Goal: Task Accomplishment & Management: Complete application form

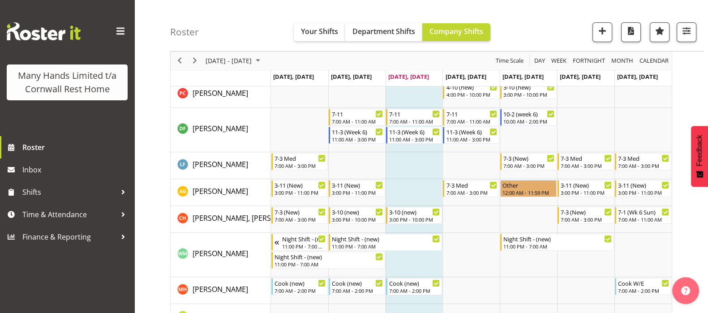
scroll to position [112, 0]
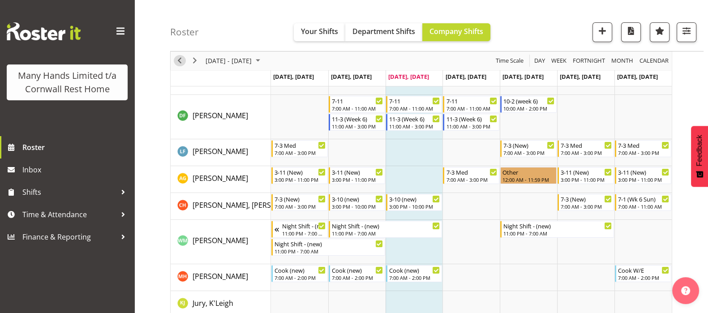
click at [179, 59] on span "Previous" at bounding box center [179, 61] width 11 height 11
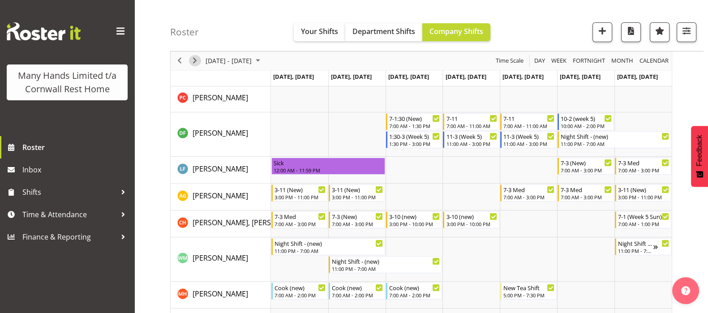
click at [193, 60] on span "Next" at bounding box center [194, 61] width 11 height 11
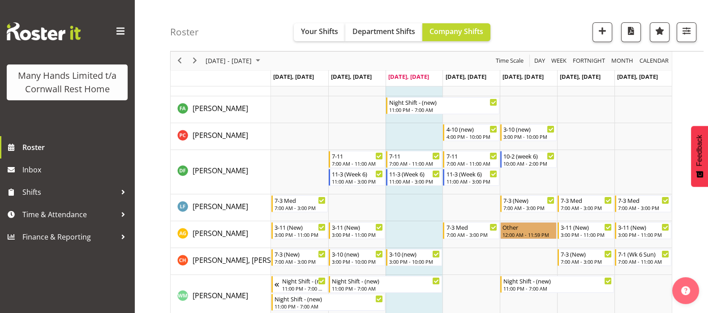
scroll to position [59, 0]
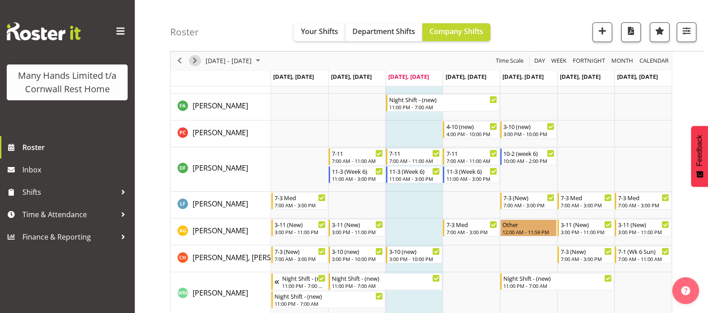
click at [193, 58] on span "Next" at bounding box center [194, 61] width 11 height 11
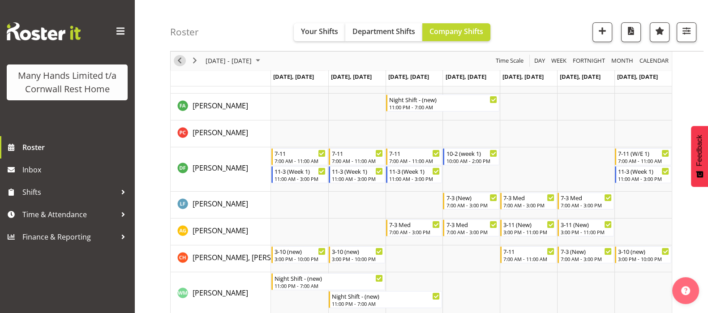
click at [179, 61] on span "Previous" at bounding box center [179, 61] width 11 height 11
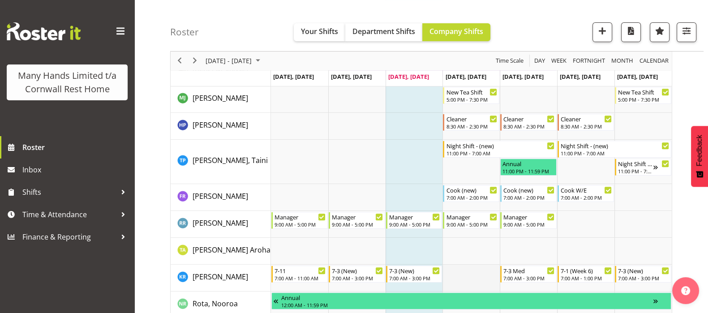
scroll to position [395, 0]
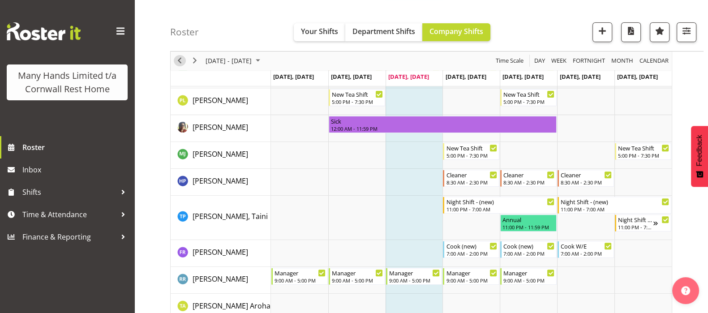
drag, startPoint x: 179, startPoint y: 61, endPoint x: 172, endPoint y: 61, distance: 6.3
click at [180, 61] on span "Previous" at bounding box center [179, 61] width 11 height 11
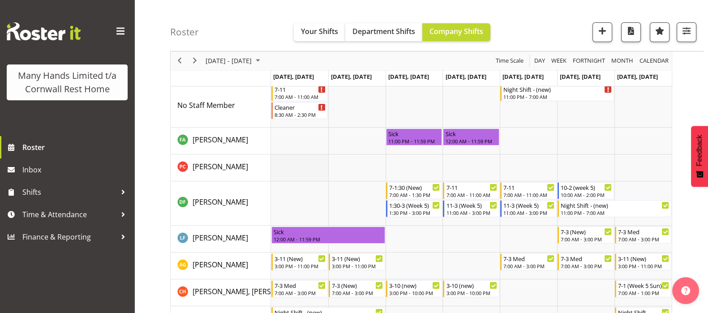
scroll to position [56, 0]
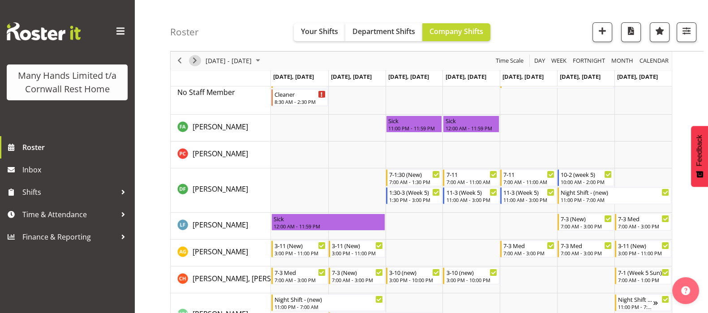
click at [195, 61] on span "Next" at bounding box center [194, 61] width 11 height 11
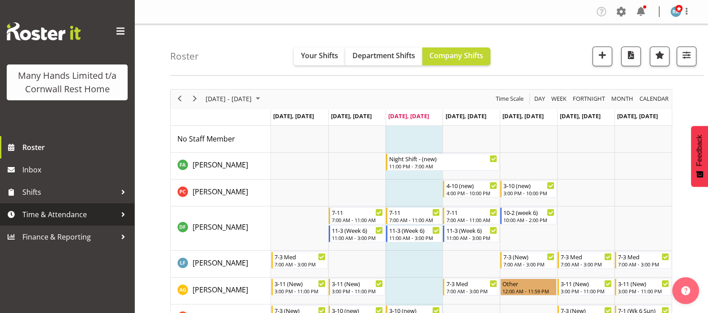
click at [52, 212] on span "Time & Attendance" at bounding box center [69, 214] width 94 height 13
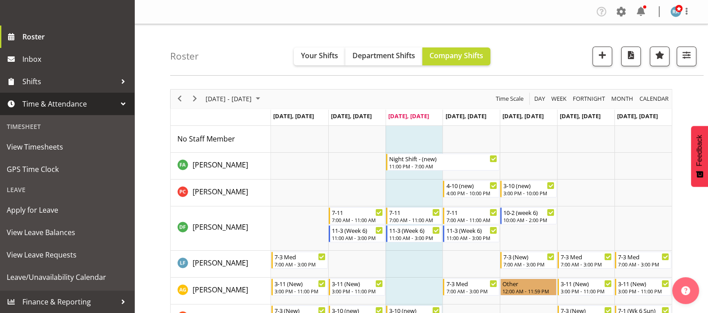
scroll to position [124, 0]
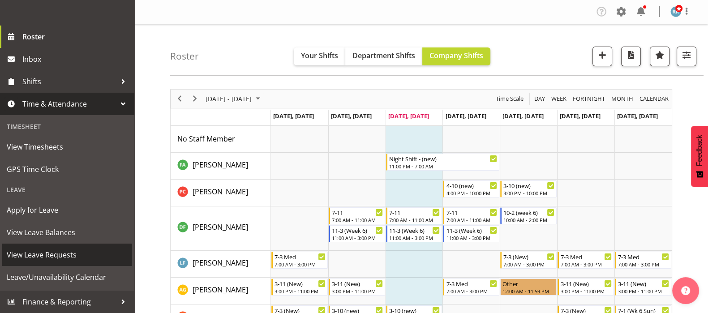
click at [40, 252] on span "View Leave Requests" at bounding box center [67, 254] width 121 height 13
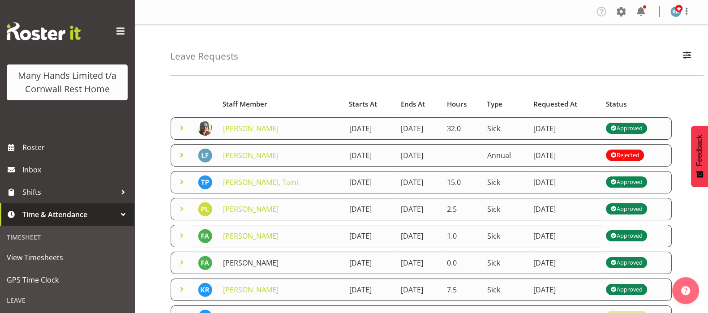
click at [254, 258] on link "[PERSON_NAME]" at bounding box center [251, 263] width 56 height 10
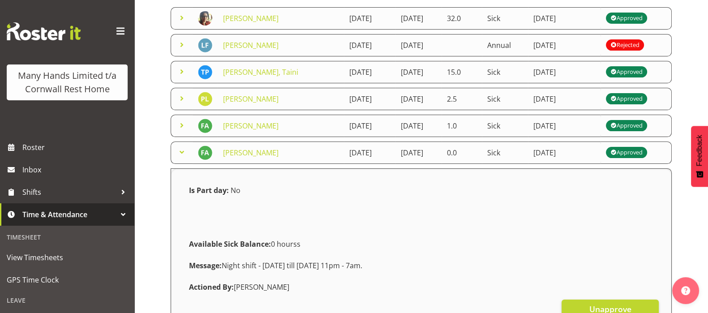
scroll to position [112, 0]
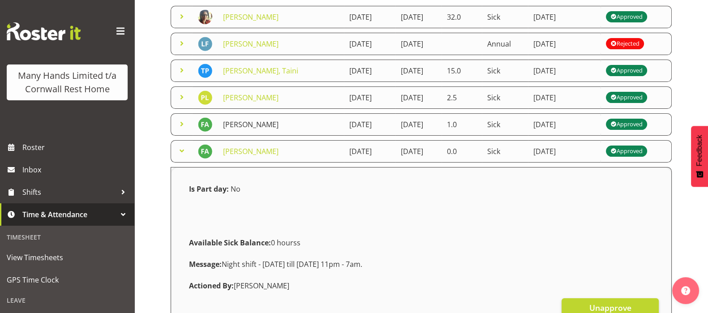
click at [227, 123] on link "[PERSON_NAME]" at bounding box center [251, 125] width 56 height 10
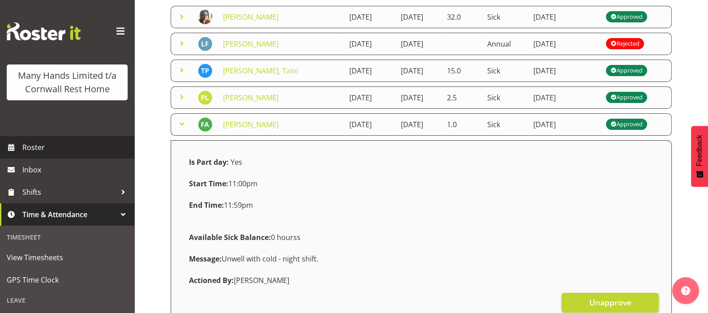
click at [30, 154] on span "Roster" at bounding box center [76, 147] width 108 height 13
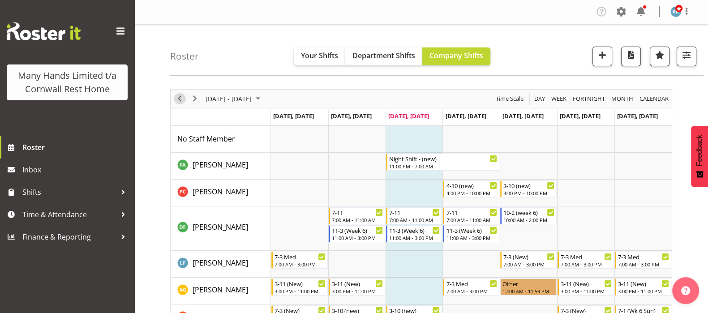
click at [180, 96] on span "Previous" at bounding box center [179, 98] width 11 height 11
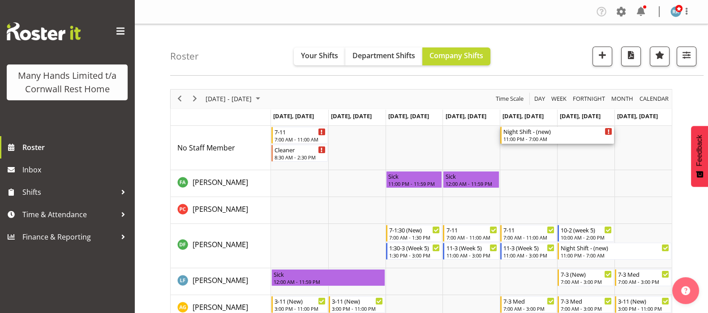
click at [527, 135] on div "Night Shift - (new) 11:00 PM - 7:00 AM" at bounding box center [558, 135] width 109 height 17
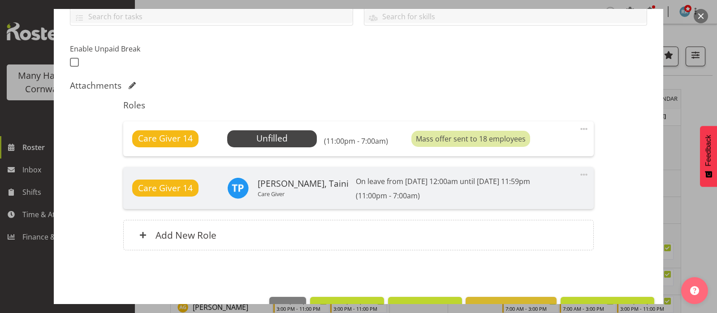
scroll to position [224, 0]
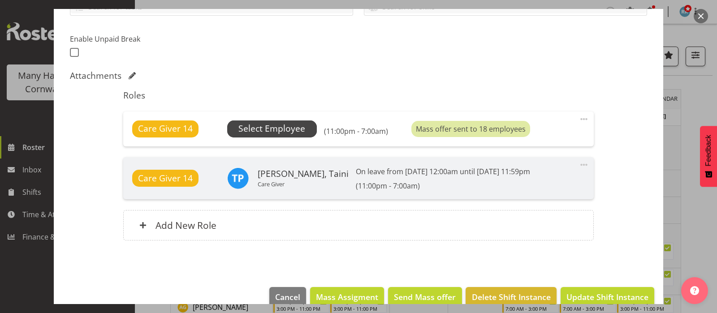
click at [280, 131] on span "Select Employee" at bounding box center [271, 128] width 67 height 13
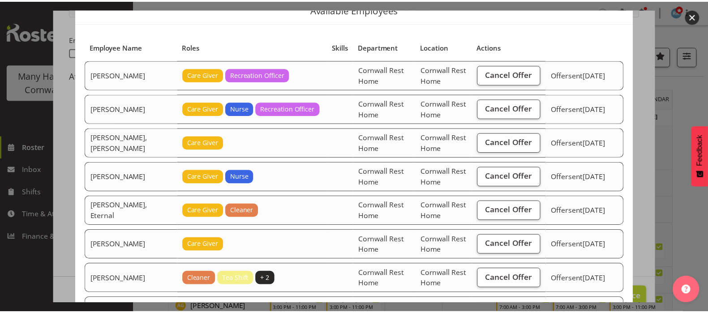
scroll to position [0, 0]
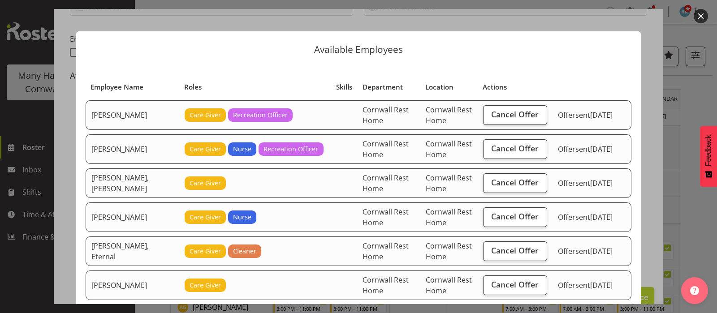
click at [701, 13] on button "button" at bounding box center [700, 16] width 14 height 14
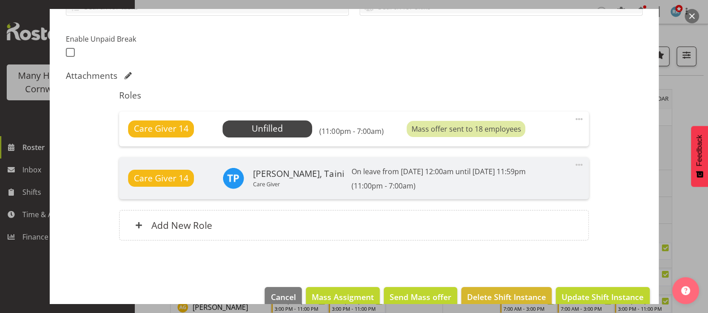
click at [691, 17] on button "button" at bounding box center [692, 16] width 14 height 14
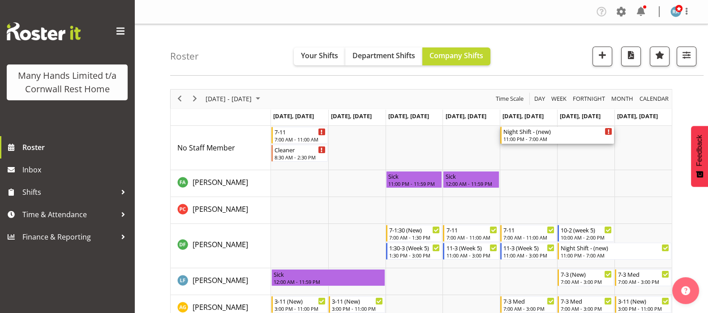
click at [526, 133] on div "Night Shift - (new)" at bounding box center [558, 131] width 109 height 9
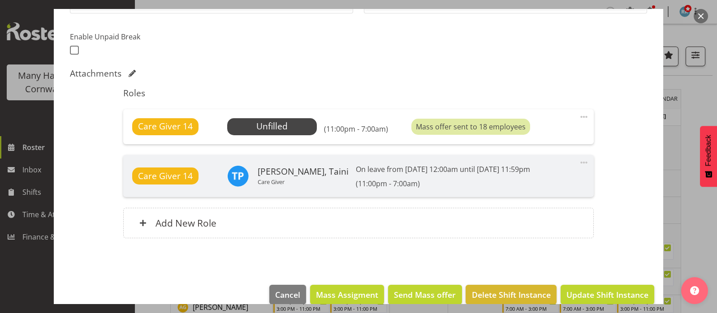
scroll to position [239, 0]
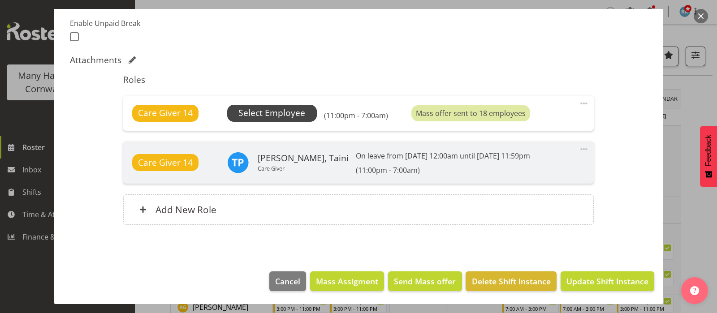
click at [269, 113] on span "Select Employee" at bounding box center [271, 113] width 67 height 13
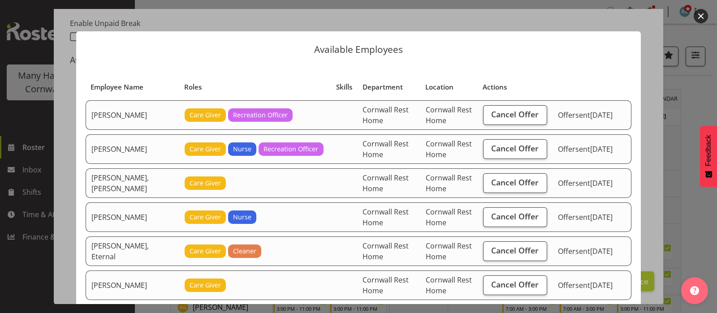
drag, startPoint x: 667, startPoint y: 174, endPoint x: 669, endPoint y: 193, distance: 19.3
click at [672, 197] on div at bounding box center [358, 156] width 717 height 313
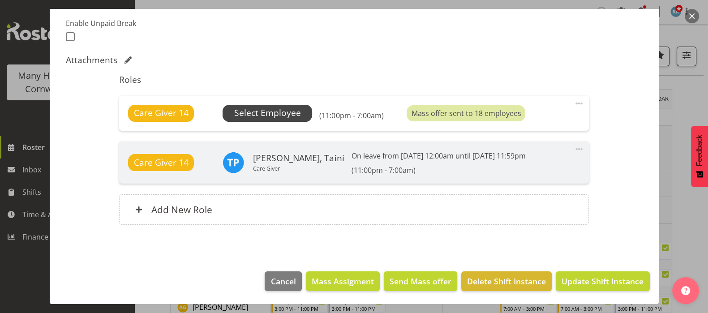
click at [251, 114] on span "Select Employee" at bounding box center [267, 113] width 67 height 13
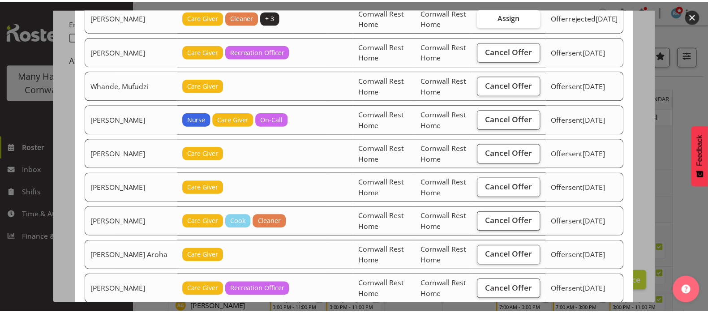
scroll to position [389, 0]
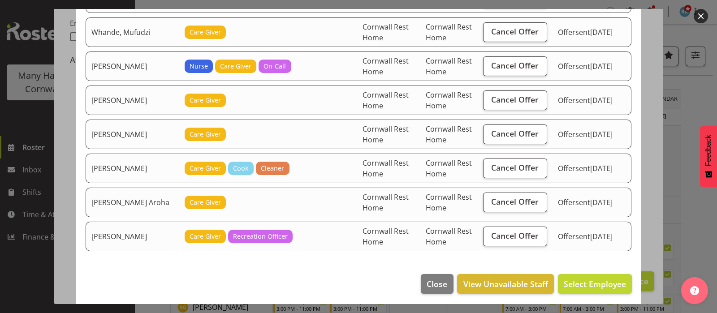
click at [702, 14] on button "button" at bounding box center [700, 16] width 14 height 14
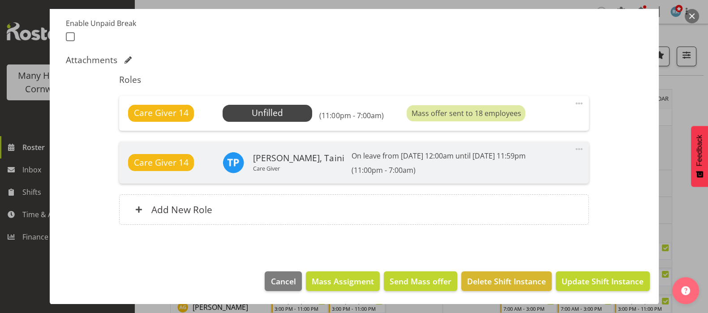
click at [694, 14] on button "button" at bounding box center [692, 16] width 14 height 14
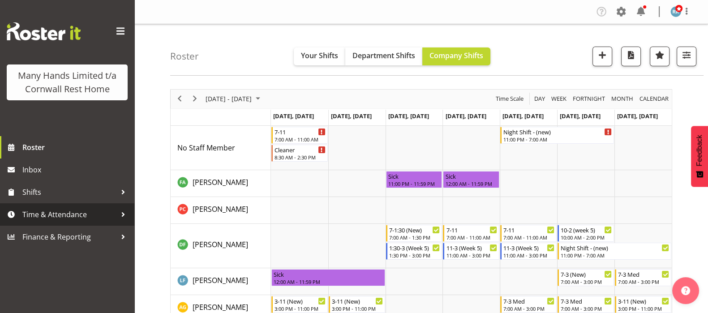
click at [51, 213] on span "Time & Attendance" at bounding box center [69, 214] width 94 height 13
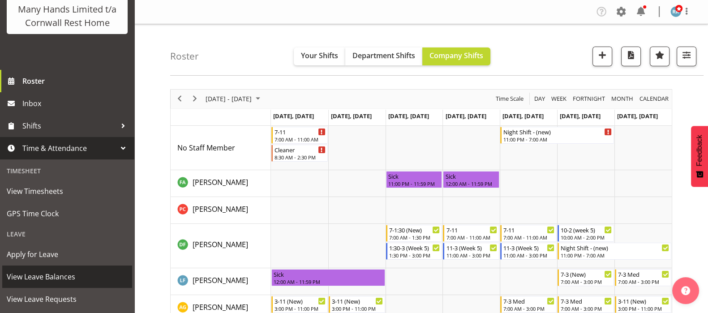
scroll to position [124, 0]
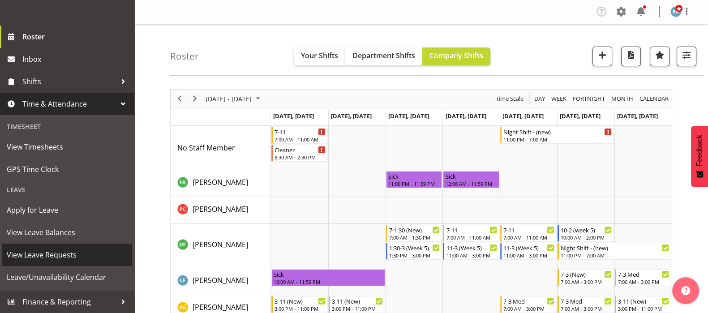
click at [53, 256] on span "View Leave Requests" at bounding box center [67, 254] width 121 height 13
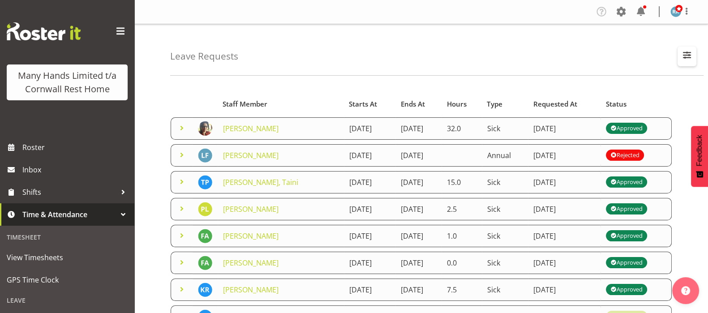
click at [688, 50] on span "button" at bounding box center [687, 55] width 12 height 12
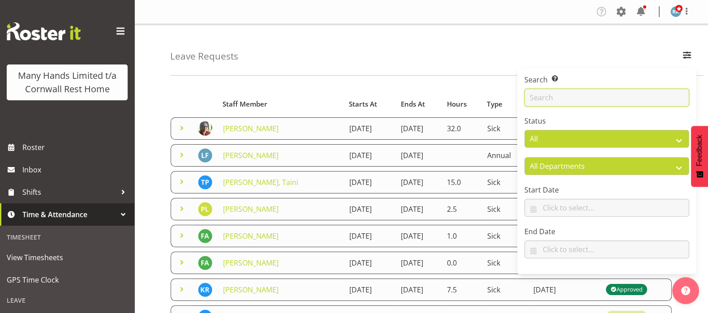
click at [541, 99] on input "text" at bounding box center [607, 98] width 165 height 18
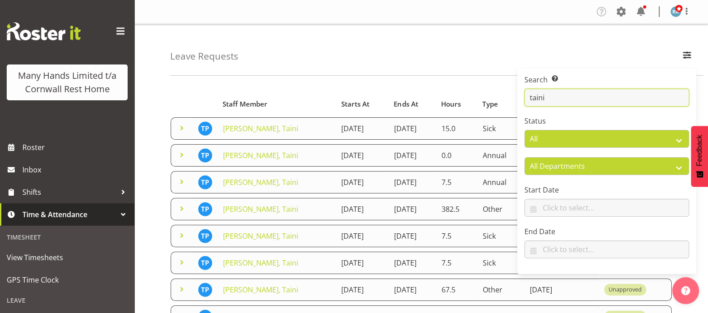
type input "taini"
click at [186, 88] on div "Starts At Type Requested At Status Staff Member Starts At Ends At Hours Type Re…" at bounding box center [439, 305] width 538 height 447
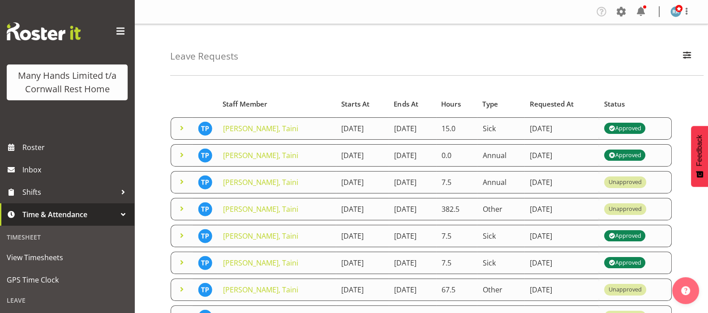
click at [356, 73] on div "Leave Requests Search Search for a particular employee taini Status All Approve…" at bounding box center [437, 50] width 534 height 52
click at [153, 95] on div "Leave Requests Search Search for a particular employee taini Status All Approve…" at bounding box center [421, 276] width 574 height 505
click at [233, 129] on link "[PERSON_NAME], Taini" at bounding box center [260, 129] width 75 height 10
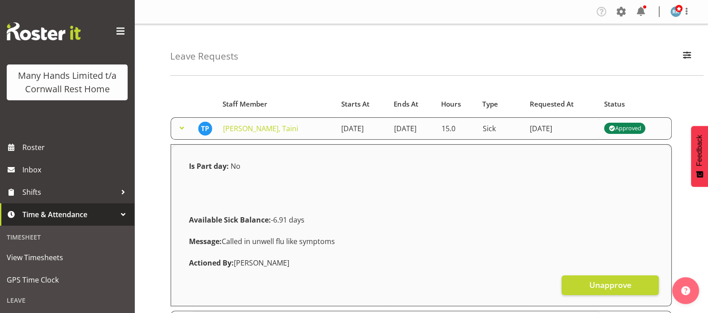
click at [614, 281] on span "Unapprove" at bounding box center [610, 285] width 42 height 12
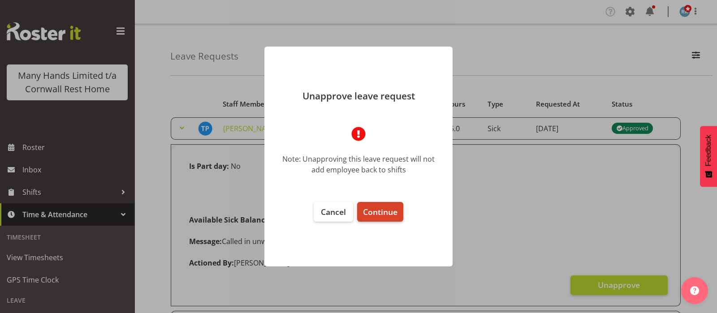
click at [372, 213] on span "Continue" at bounding box center [380, 212] width 34 height 11
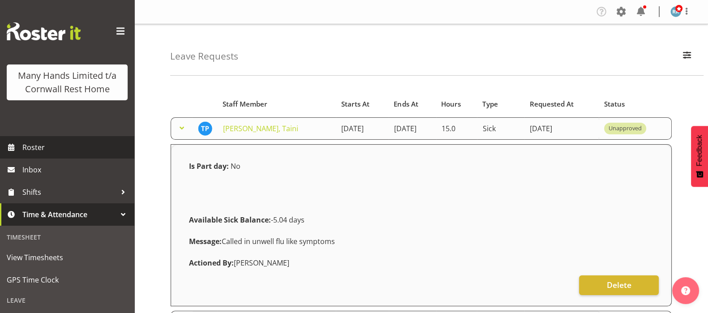
click at [35, 154] on span "Roster" at bounding box center [76, 147] width 108 height 13
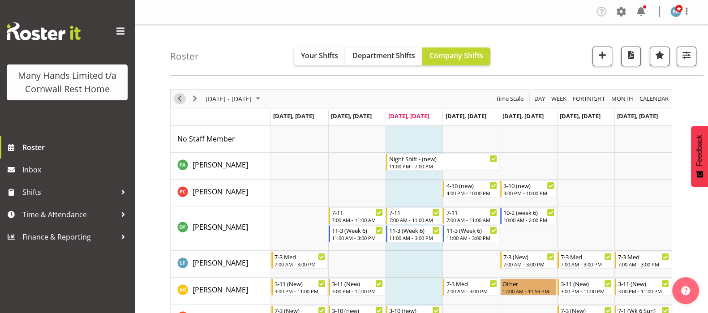
click at [175, 96] on span "Previous" at bounding box center [179, 98] width 11 height 11
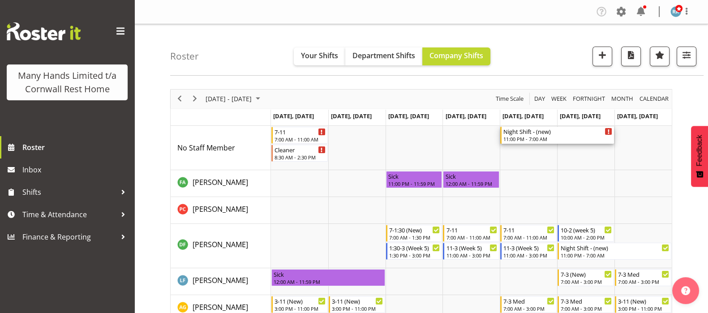
click at [511, 134] on div "Night Shift - (new)" at bounding box center [558, 131] width 109 height 9
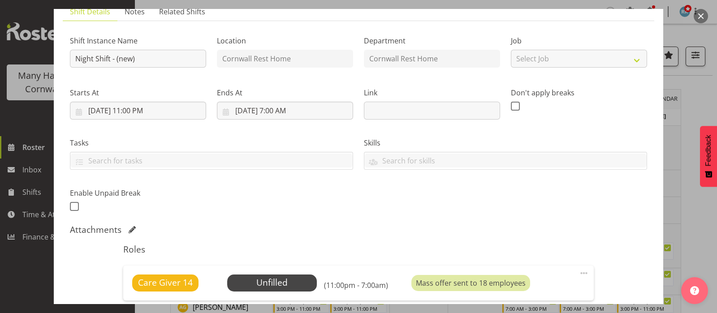
scroll to position [168, 0]
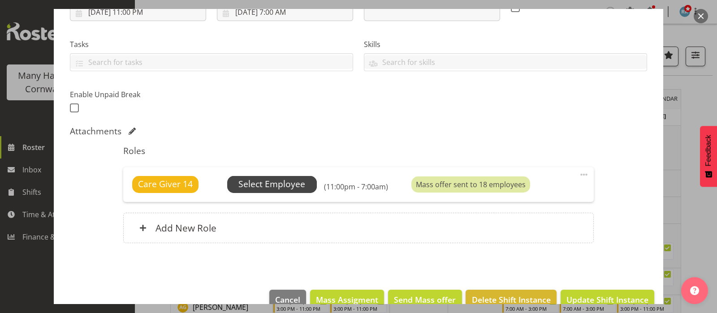
click at [282, 185] on span "Select Employee" at bounding box center [271, 184] width 67 height 13
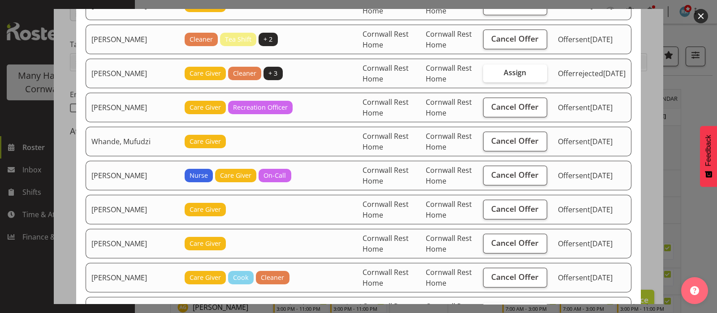
scroll to position [336, 0]
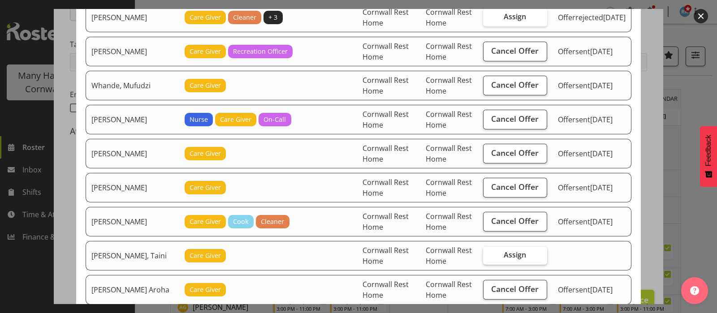
click at [516, 254] on span "Assign" at bounding box center [515, 254] width 22 height 9
click at [489, 254] on input "Assign" at bounding box center [486, 255] width 6 height 6
checkbox input "true"
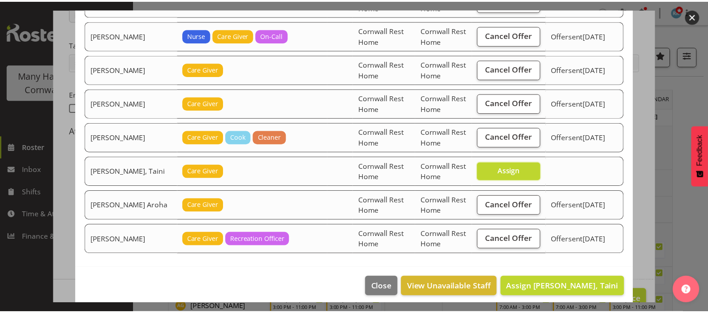
scroll to position [423, 0]
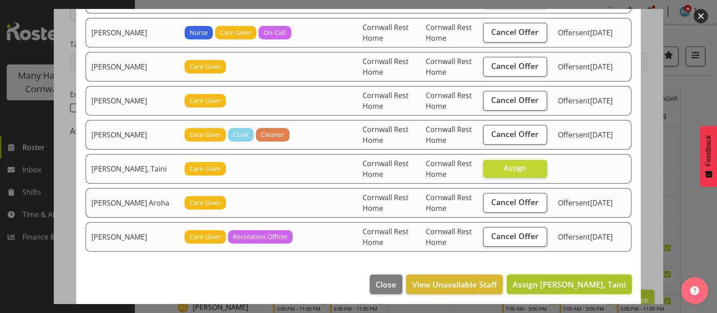
click at [576, 282] on span "Assign Pia, Taini" at bounding box center [568, 284] width 113 height 11
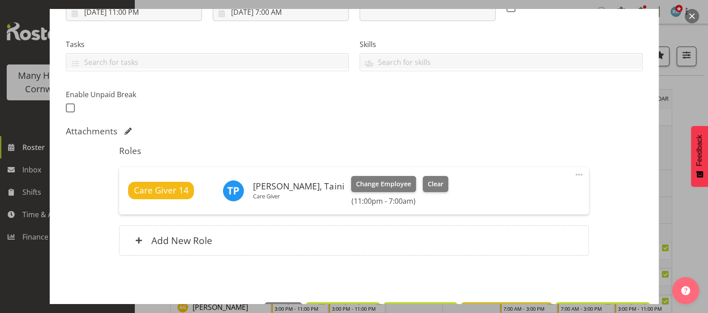
scroll to position [198, 0]
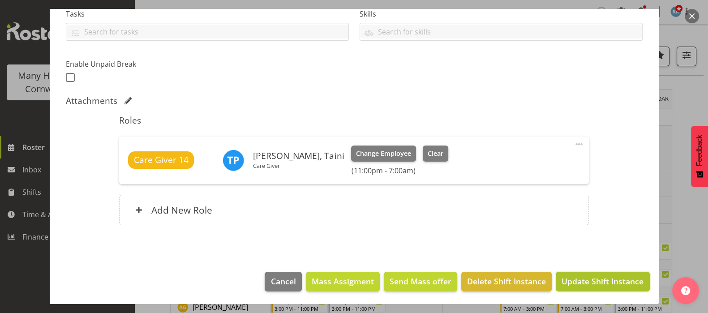
click at [602, 283] on span "Update Shift Instance" at bounding box center [603, 282] width 82 height 12
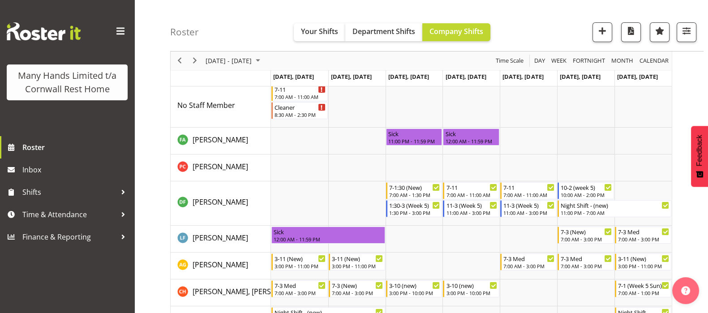
scroll to position [56, 0]
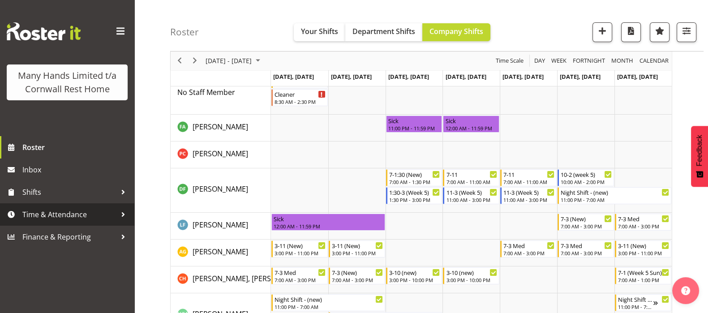
click at [49, 211] on span "Time & Attendance" at bounding box center [69, 214] width 94 height 13
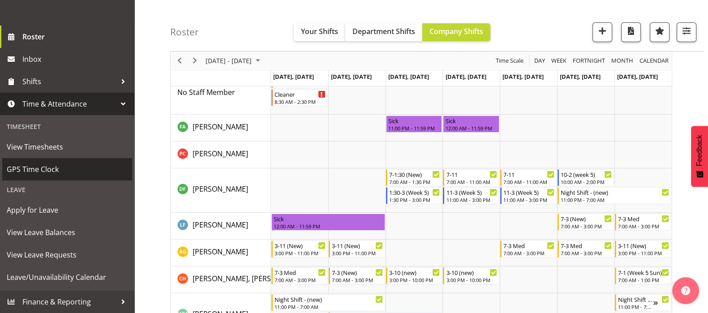
scroll to position [124, 0]
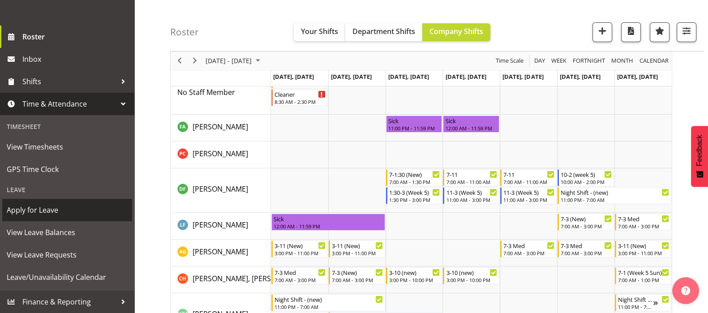
click at [36, 207] on span "Apply for Leave" at bounding box center [67, 209] width 121 height 13
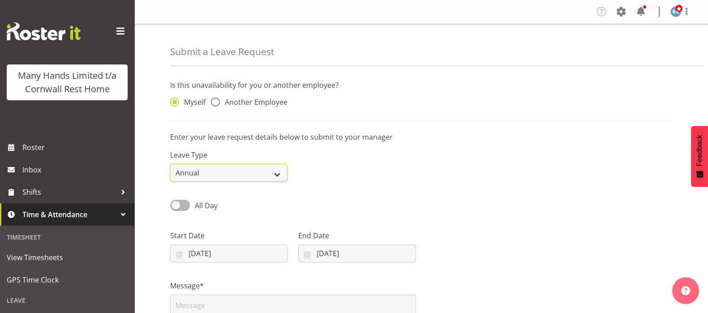
click at [276, 173] on select "Annual Sick Leave Without Pay Bereavement Domestic Violence Parental Jury Servi…" at bounding box center [228, 173] width 117 height 18
select select "Sick"
click at [170, 164] on select "Annual Sick Leave Without Pay Bereavement Domestic Violence Parental Jury Servi…" at bounding box center [228, 173] width 117 height 18
click at [218, 103] on span at bounding box center [215, 102] width 9 height 9
click at [217, 103] on input "Another Employee" at bounding box center [214, 102] width 6 height 6
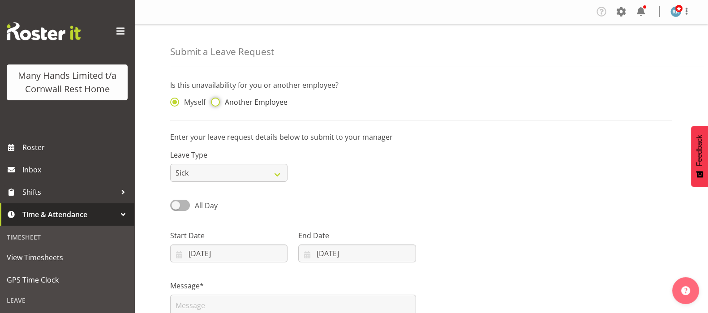
radio input "true"
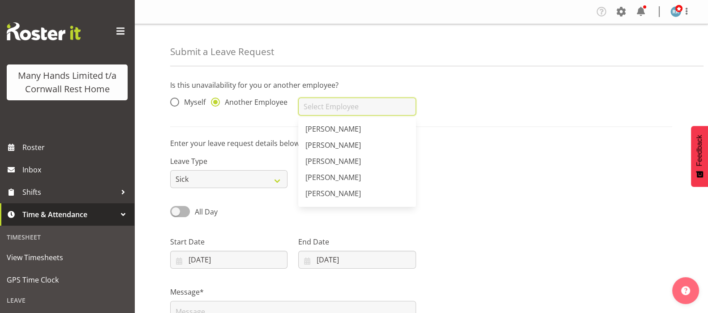
click at [331, 109] on input "text" at bounding box center [356, 107] width 117 height 18
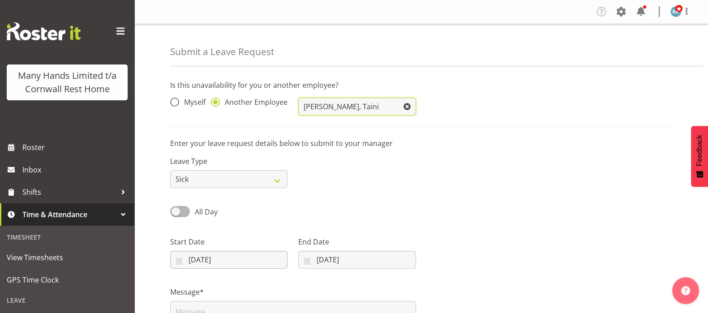
type input "[PERSON_NAME], Taini"
click at [181, 262] on input "13/08/2025" at bounding box center [228, 260] width 117 height 18
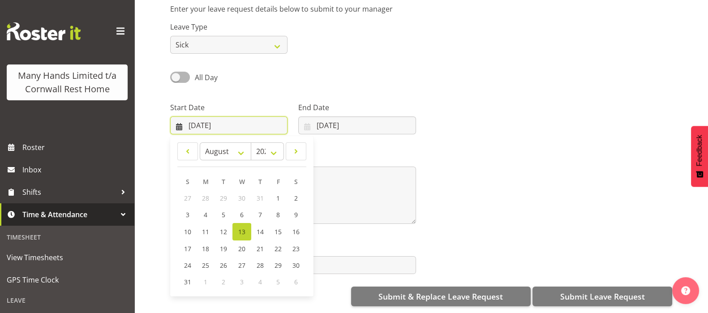
scroll to position [143, 0]
click at [296, 211] on span "9" at bounding box center [296, 215] width 4 height 9
type input "09/08/2025"
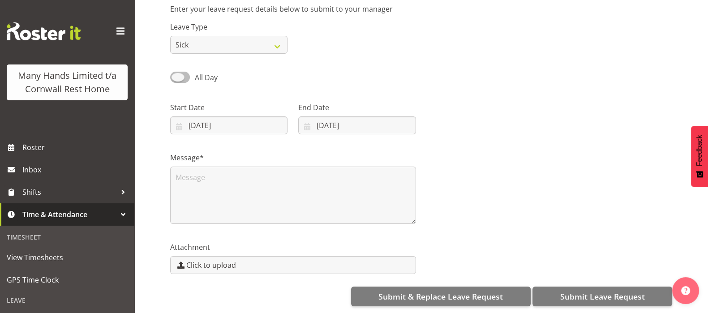
click at [181, 72] on span at bounding box center [180, 77] width 20 height 11
click at [176, 74] on input "All Day" at bounding box center [173, 77] width 6 height 6
checkbox input "true"
click at [187, 116] on input "13/08/2025" at bounding box center [228, 125] width 117 height 18
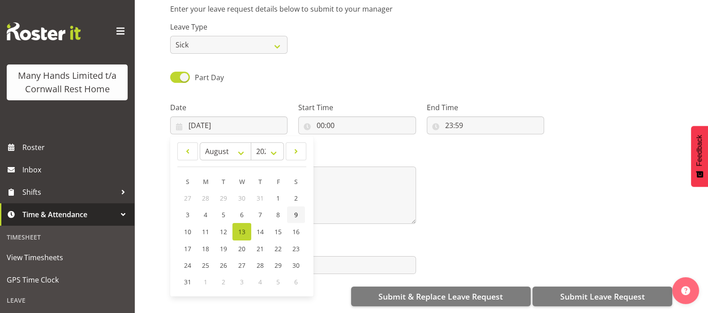
click at [296, 211] on span "9" at bounding box center [296, 215] width 4 height 9
type input "09/08/2025"
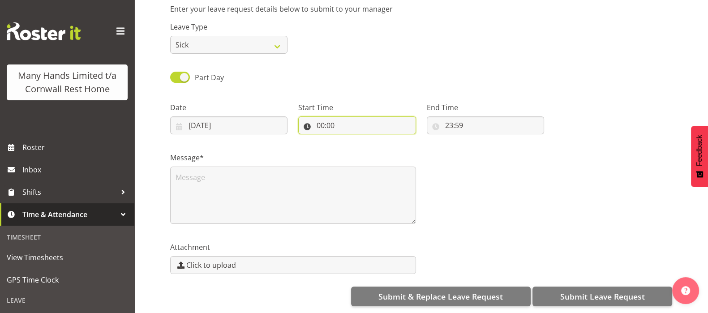
click at [324, 116] on input "00:00" at bounding box center [356, 125] width 117 height 18
click at [357, 142] on select "00 01 02 03 04 05 06 07 08 09 10 11 12 13 14 15 16 17 18 19 20 21 22 23" at bounding box center [359, 149] width 20 height 18
select select "23"
click at [349, 140] on select "00 01 02 03 04 05 06 07 08 09 10 11 12 13 14 15 16 17 18 19 20 21 22 23" at bounding box center [359, 149] width 20 height 18
type input "23:00"
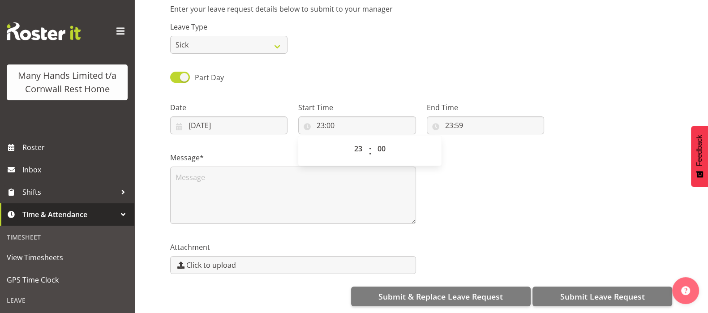
click at [465, 171] on div "Message*" at bounding box center [421, 185] width 513 height 90
click at [213, 182] on textarea at bounding box center [293, 195] width 246 height 57
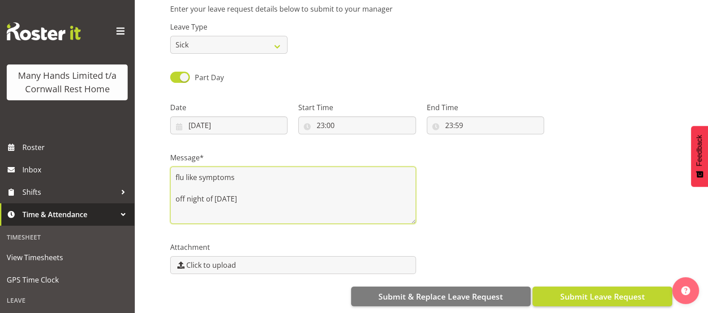
type textarea "flu like symptoms off night of 9/8/2025"
click at [584, 291] on span "Submit Leave Request" at bounding box center [602, 297] width 85 height 12
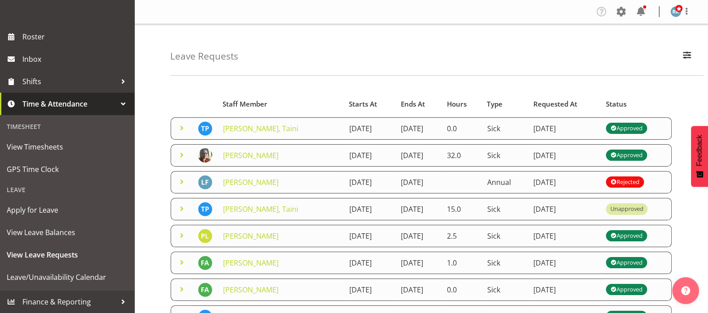
scroll to position [124, 0]
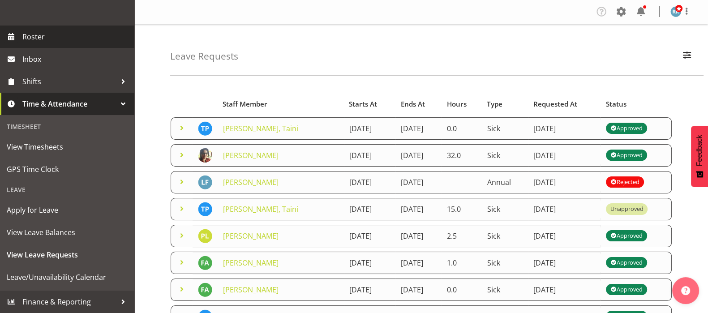
click at [25, 39] on span "Roster" at bounding box center [76, 36] width 108 height 13
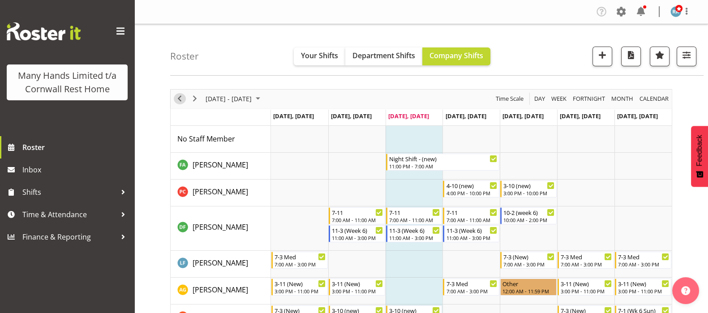
click at [180, 99] on span "Previous" at bounding box center [179, 98] width 11 height 11
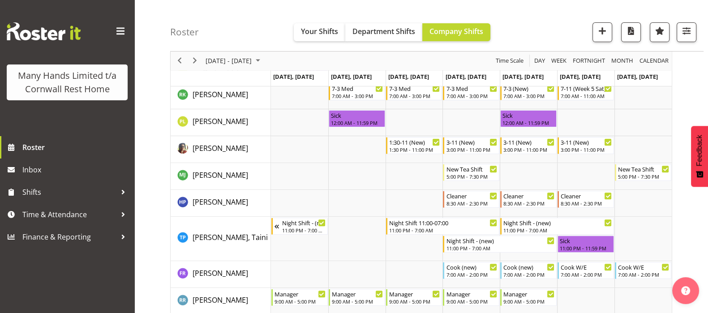
scroll to position [448, 0]
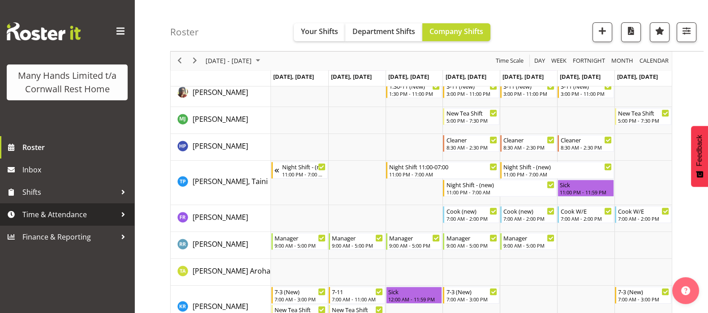
click at [45, 211] on span "Time & Attendance" at bounding box center [69, 214] width 94 height 13
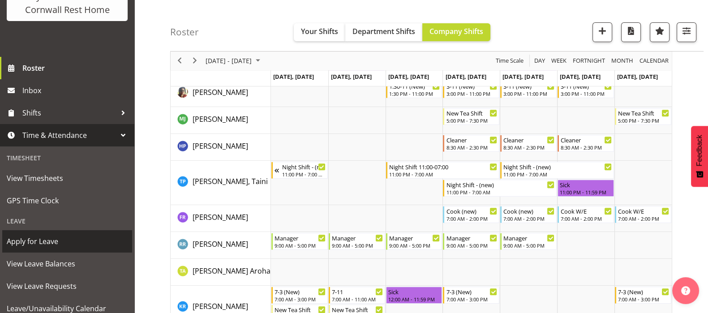
scroll to position [124, 0]
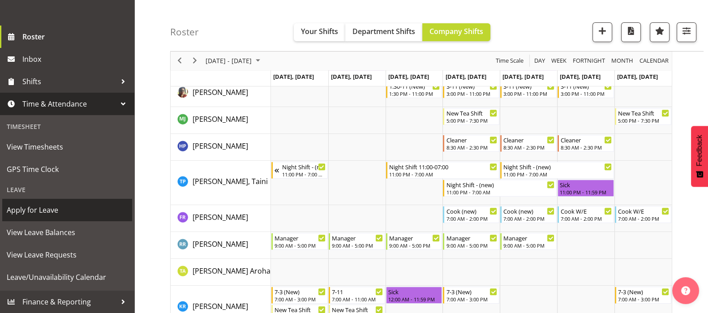
click at [35, 211] on span "Apply for Leave" at bounding box center [67, 209] width 121 height 13
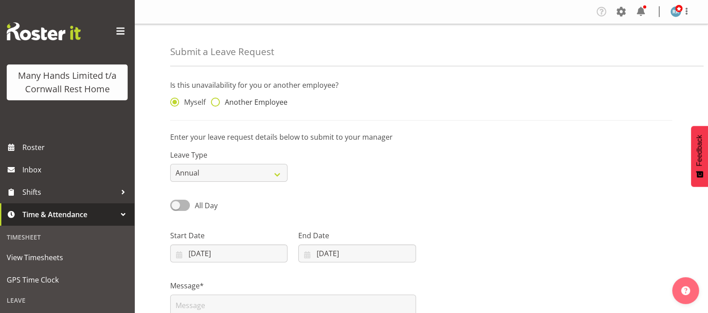
click at [217, 102] on span at bounding box center [215, 102] width 9 height 9
click at [217, 102] on input "Another Employee" at bounding box center [214, 102] width 6 height 6
radio input "true"
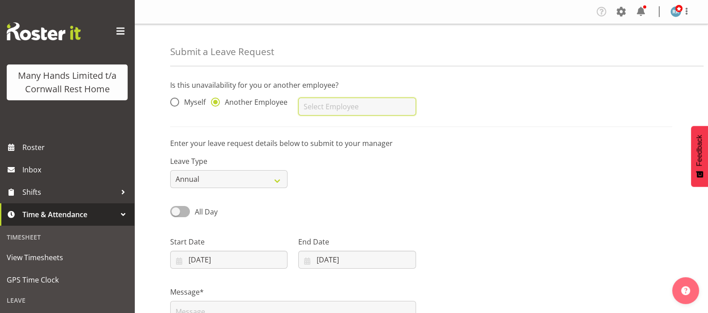
click at [326, 106] on input "text" at bounding box center [356, 107] width 117 height 18
type input "[PERSON_NAME], Taini"
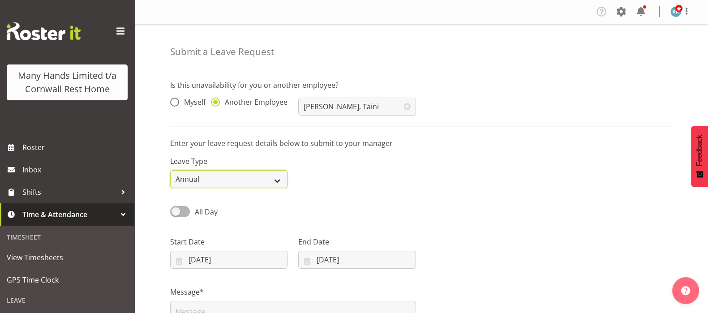
click at [279, 178] on select "Annual Sick Leave Without Pay Bereavement Domestic Violence Parental Jury Servi…" at bounding box center [228, 179] width 117 height 18
select select "Sick"
click at [170, 170] on select "Annual Sick Leave Without Pay Bereavement Domestic Violence Parental Jury Servi…" at bounding box center [228, 179] width 117 height 18
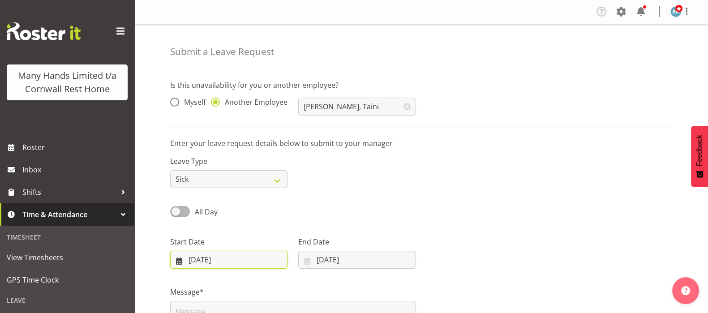
click at [182, 259] on input "13/08/2025" at bounding box center [228, 260] width 117 height 18
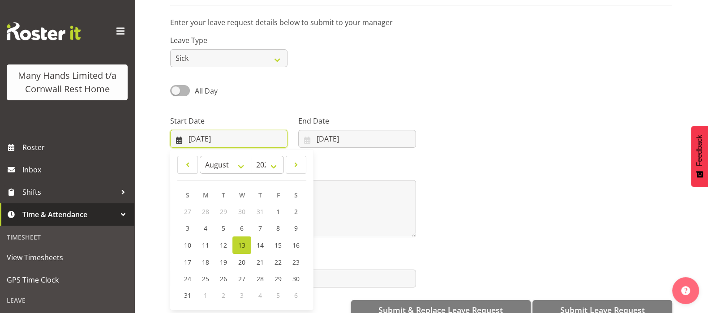
scroll to position [143, 0]
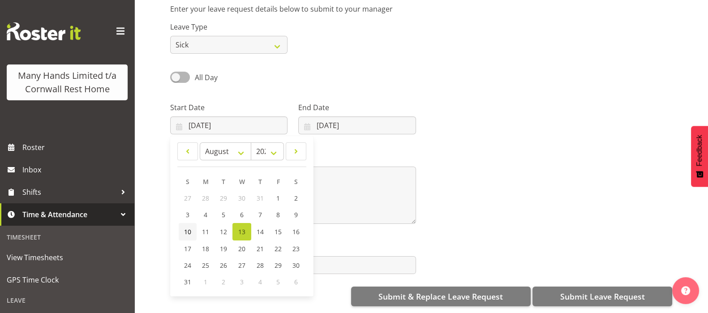
click at [188, 228] on span "10" at bounding box center [187, 232] width 7 height 9
type input "10/08/2025"
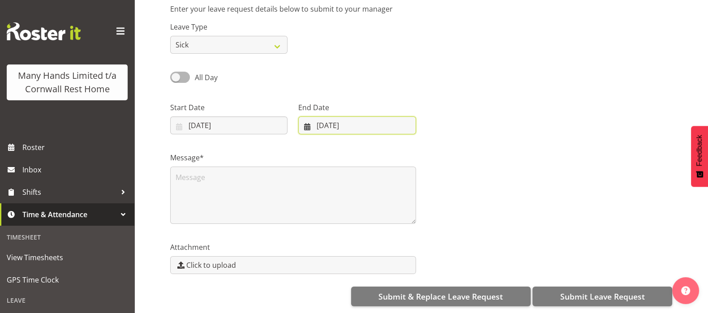
click at [310, 116] on input "13/08/2025" at bounding box center [356, 125] width 117 height 18
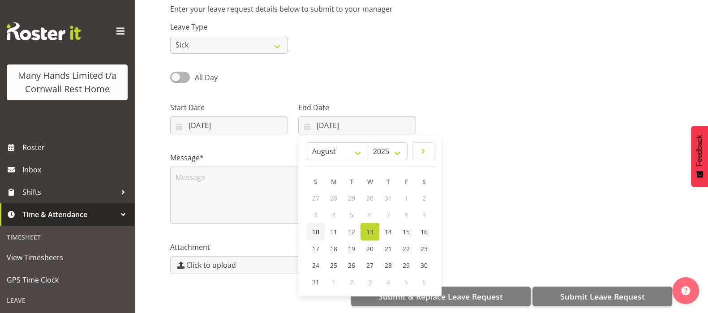
click at [318, 228] on span "10" at bounding box center [315, 232] width 7 height 9
type input "10/08/2025"
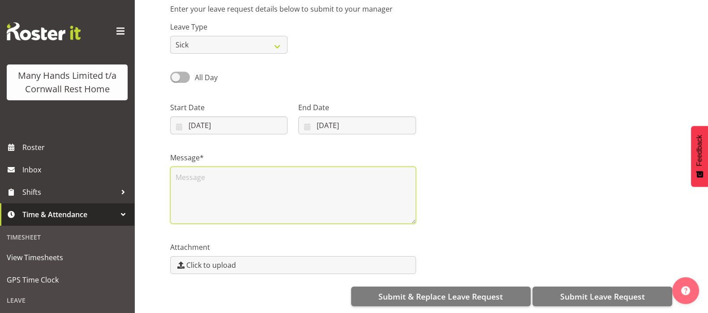
click at [204, 175] on textarea at bounding box center [293, 195] width 246 height 57
type textarea "flu like symptoms"
click at [465, 182] on div "Message* flu like symptoms" at bounding box center [421, 185] width 513 height 90
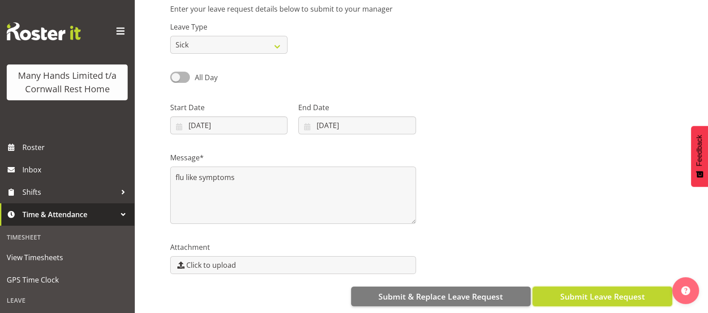
click at [609, 293] on span "Submit Leave Request" at bounding box center [602, 297] width 85 height 12
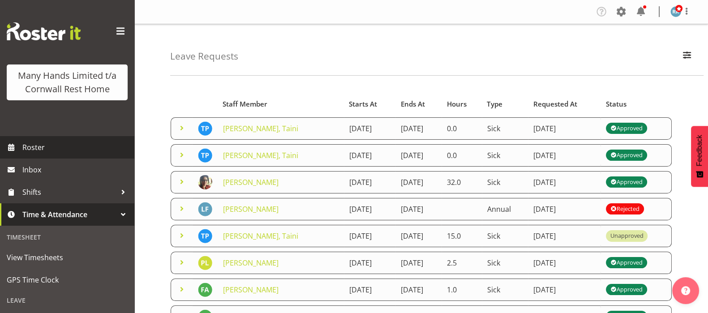
click at [35, 154] on span "Roster" at bounding box center [76, 147] width 108 height 13
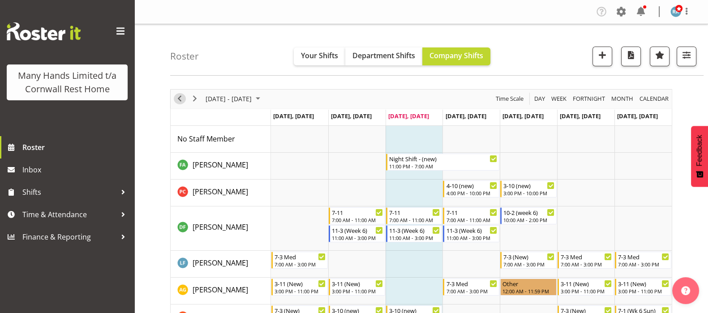
click at [182, 99] on span "Previous" at bounding box center [179, 98] width 11 height 11
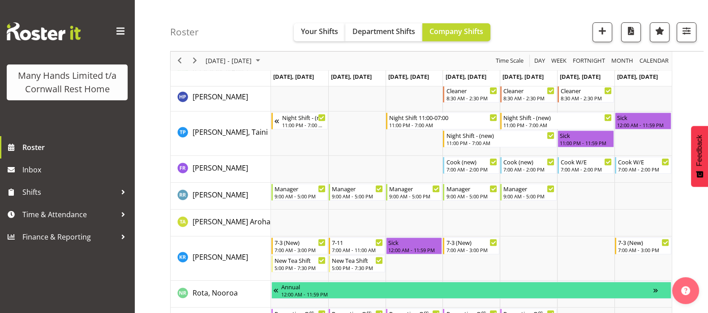
scroll to position [504, 0]
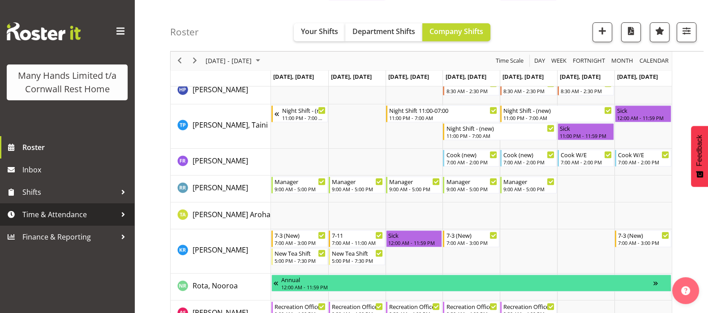
click at [49, 214] on span "Time & Attendance" at bounding box center [69, 214] width 94 height 13
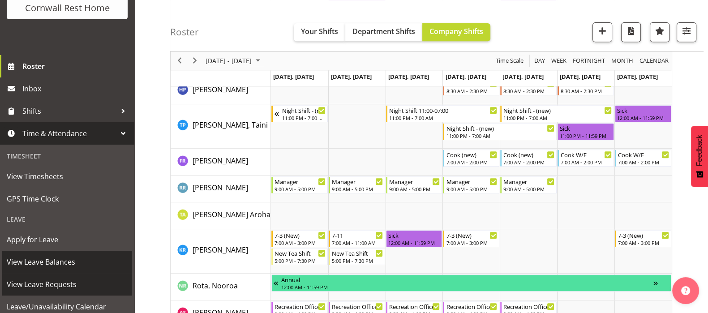
scroll to position [124, 0]
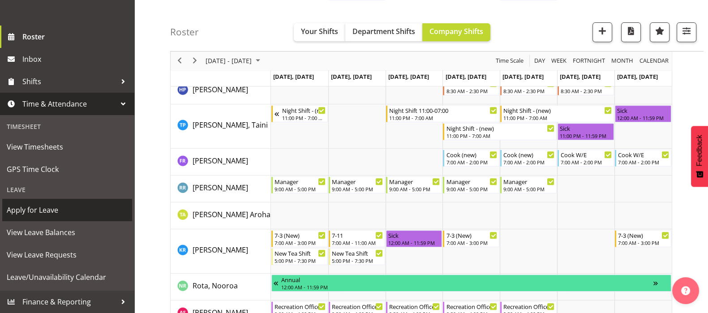
click at [38, 215] on span "Apply for Leave" at bounding box center [67, 209] width 121 height 13
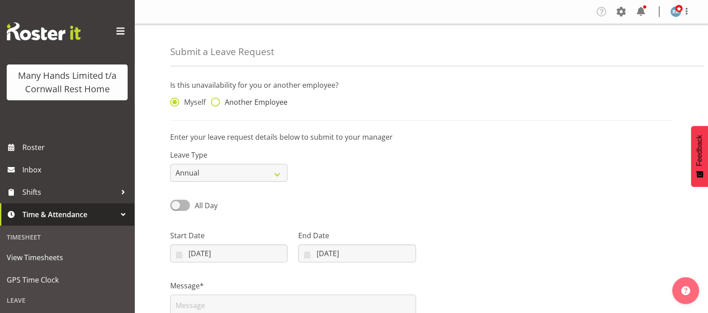
click at [222, 105] on span "Another Employee" at bounding box center [254, 102] width 68 height 9
click at [217, 105] on input "Another Employee" at bounding box center [214, 102] width 6 height 6
radio input "true"
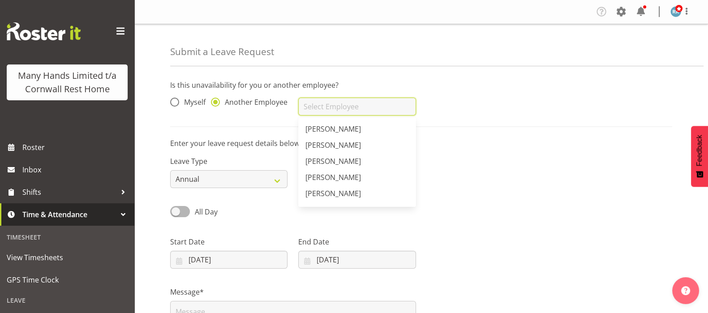
click at [357, 104] on input "text" at bounding box center [356, 107] width 117 height 18
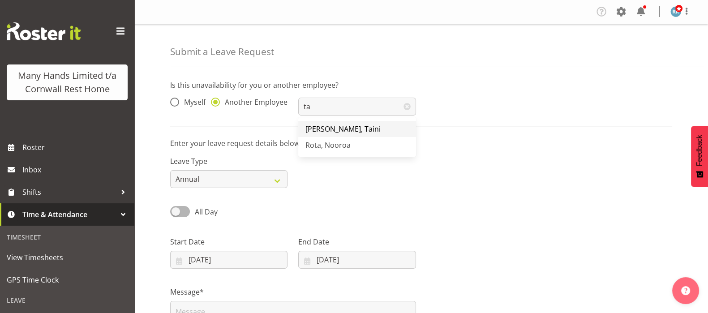
click at [333, 128] on span "[PERSON_NAME], Taini" at bounding box center [343, 129] width 75 height 10
type input "[PERSON_NAME], Taini"
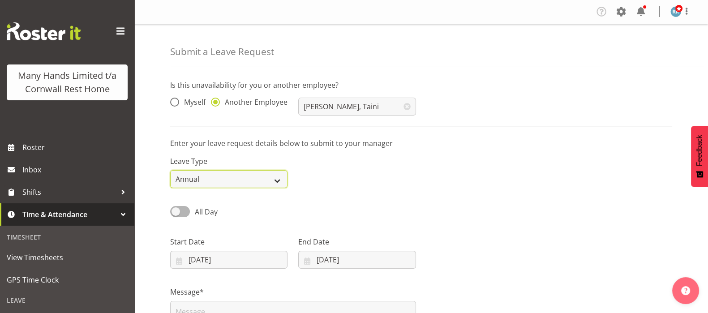
click at [282, 183] on select "Annual Sick Leave Without Pay Bereavement Domestic Violence Parental Jury Servi…" at bounding box center [228, 179] width 117 height 18
select select "Sick"
click at [170, 170] on select "Annual Sick Leave Without Pay Bereavement Domestic Violence Parental Jury Servi…" at bounding box center [228, 179] width 117 height 18
click at [182, 214] on span at bounding box center [180, 211] width 20 height 11
click at [176, 214] on input "All Day" at bounding box center [173, 212] width 6 height 6
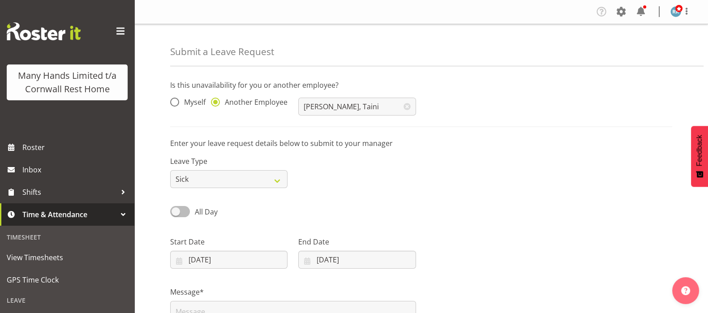
checkbox input "true"
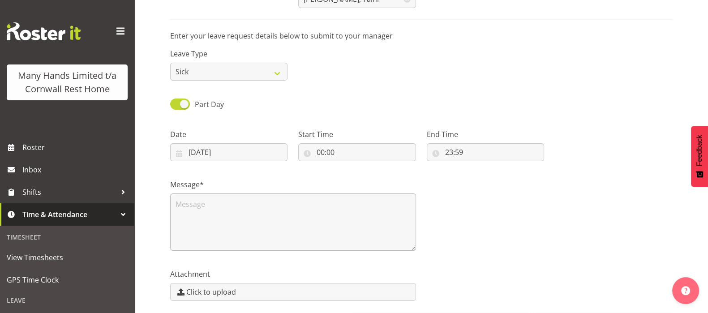
scroll to position [112, 0]
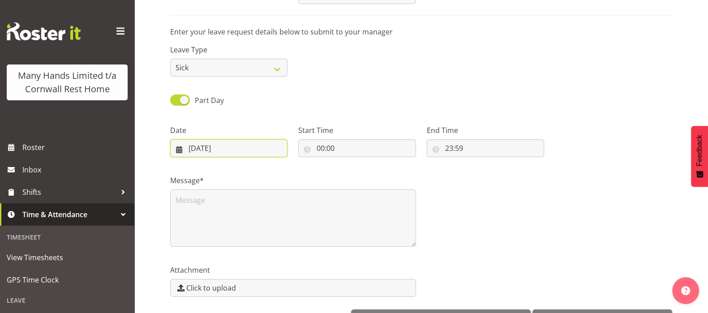
click at [196, 148] on input "13/08/2025" at bounding box center [228, 148] width 117 height 18
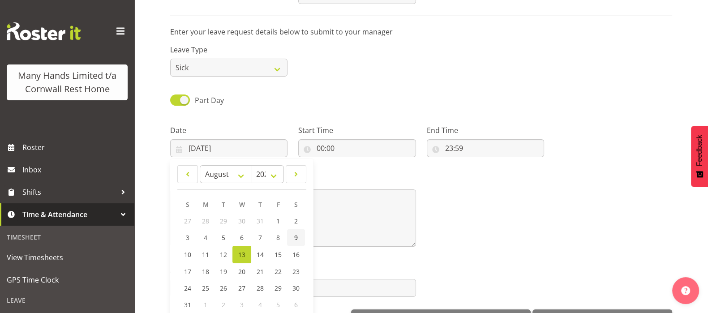
click at [293, 235] on link "9" at bounding box center [296, 237] width 18 height 17
type input "09/08/2025"
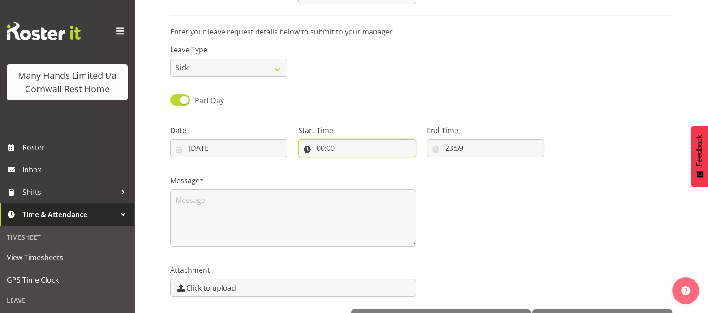
click at [320, 147] on input "00:00" at bounding box center [356, 148] width 117 height 18
click at [356, 169] on select "00 01 02 03 04 05 06 07 08 09 10 11 12 13 14 15 16 17 18 19 20 21 22 23" at bounding box center [359, 172] width 20 height 18
select select "23"
click at [349, 163] on select "00 01 02 03 04 05 06 07 08 09 10 11 12 13 14 15 16 17 18 19 20 21 22 23" at bounding box center [359, 172] width 20 height 18
type input "23:00"
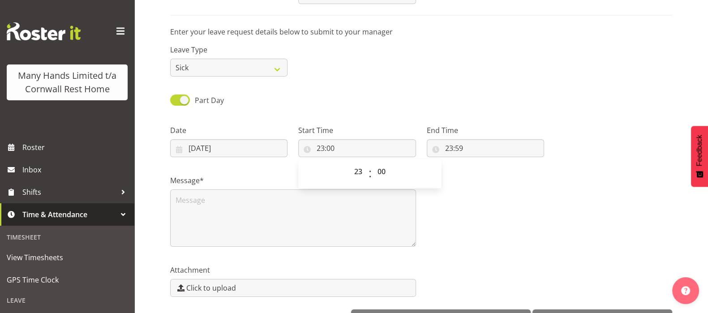
click at [491, 192] on div "Message*" at bounding box center [421, 208] width 513 height 90
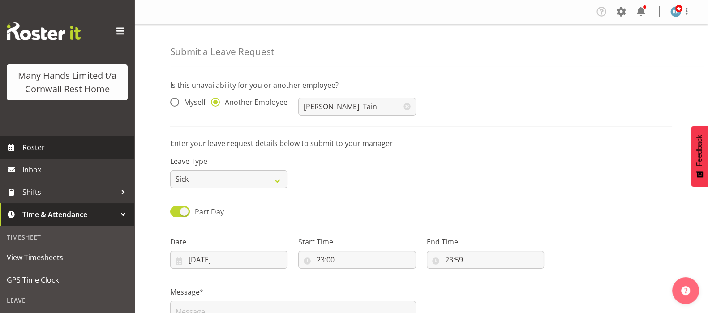
click at [31, 154] on span "Roster" at bounding box center [76, 147] width 108 height 13
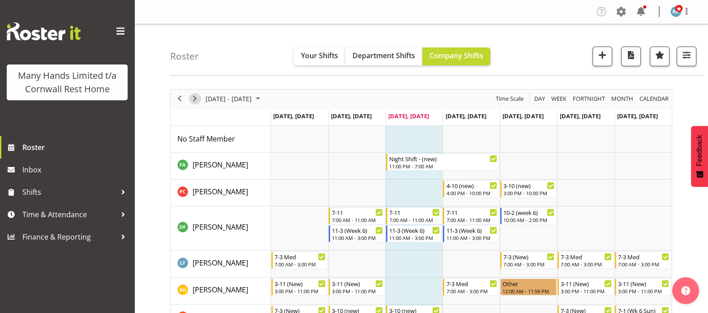
click at [195, 100] on span "Next" at bounding box center [194, 98] width 11 height 11
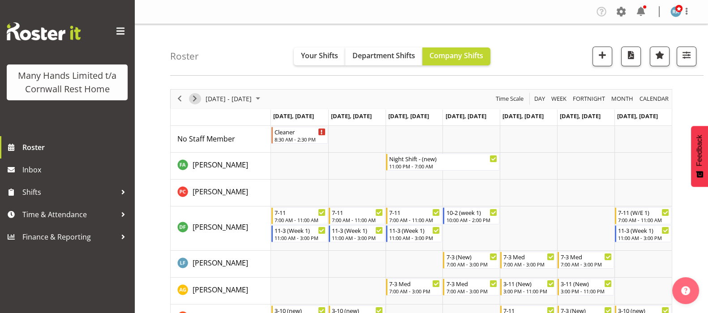
click at [194, 94] on span "Next" at bounding box center [194, 98] width 11 height 11
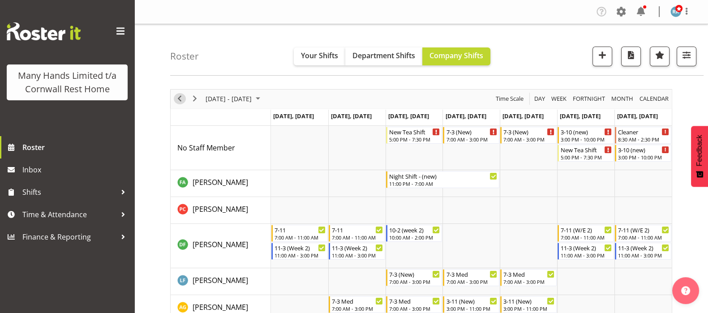
click at [179, 101] on span "Previous" at bounding box center [179, 98] width 11 height 11
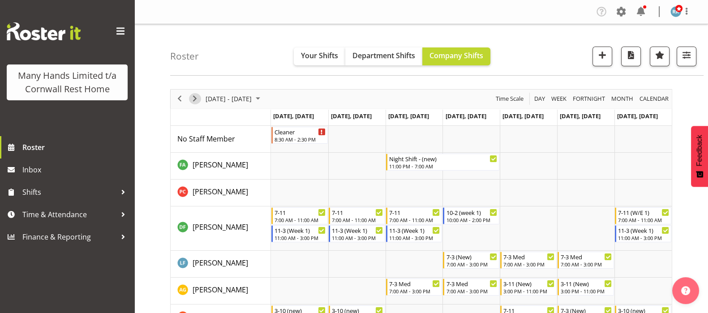
click at [195, 95] on span "Next" at bounding box center [194, 98] width 11 height 11
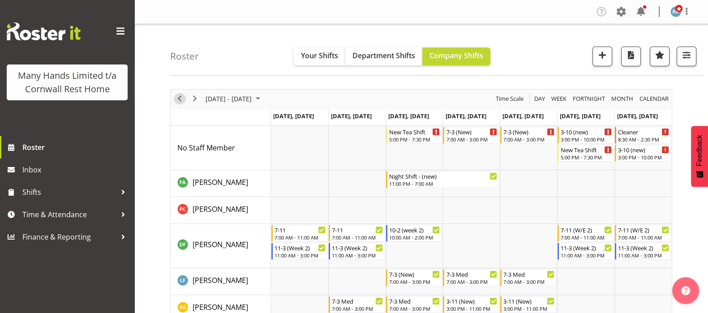
click at [177, 98] on span "Previous" at bounding box center [179, 98] width 11 height 11
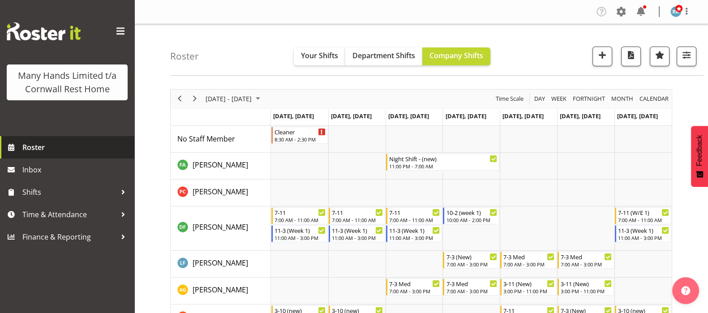
click at [28, 145] on span "Roster" at bounding box center [76, 147] width 108 height 13
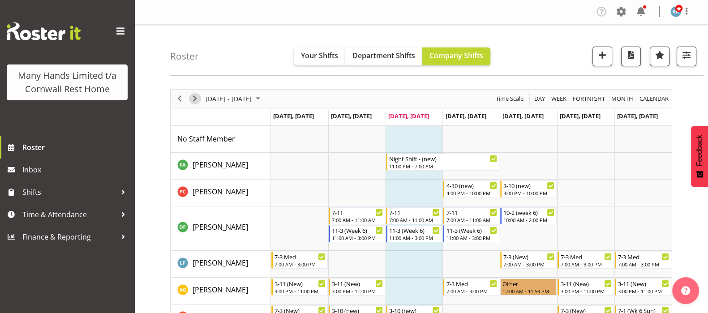
click at [195, 99] on span "Next" at bounding box center [194, 98] width 11 height 11
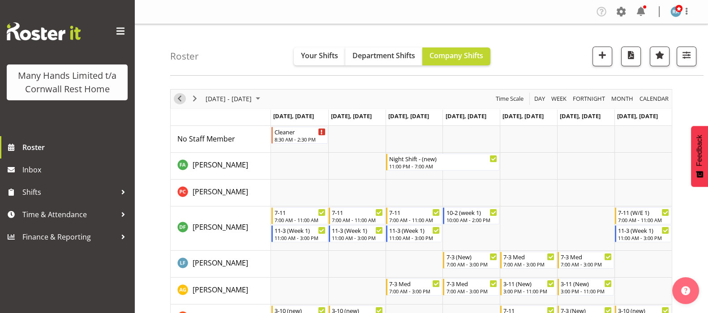
click at [182, 99] on span "Previous" at bounding box center [179, 98] width 11 height 11
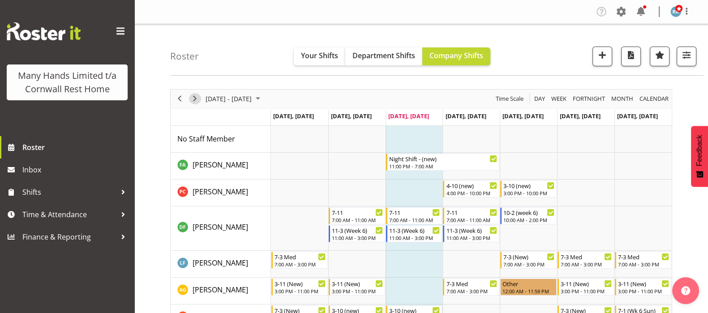
click at [196, 102] on span "Next" at bounding box center [194, 98] width 11 height 11
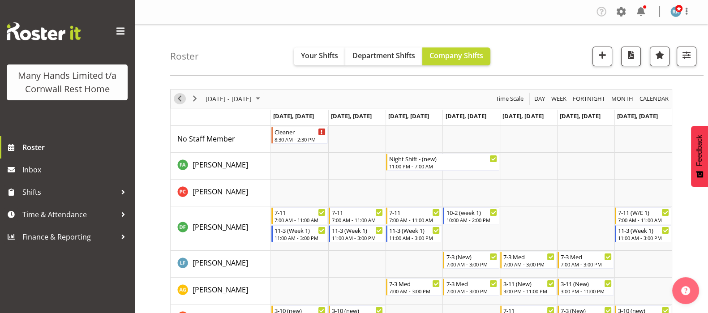
click at [177, 99] on span "Previous" at bounding box center [179, 98] width 11 height 11
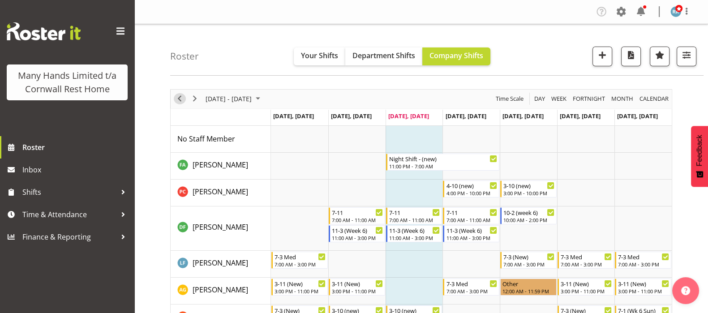
click at [177, 96] on span "Previous" at bounding box center [179, 98] width 11 height 11
